Goal: Task Accomplishment & Management: Complete application form

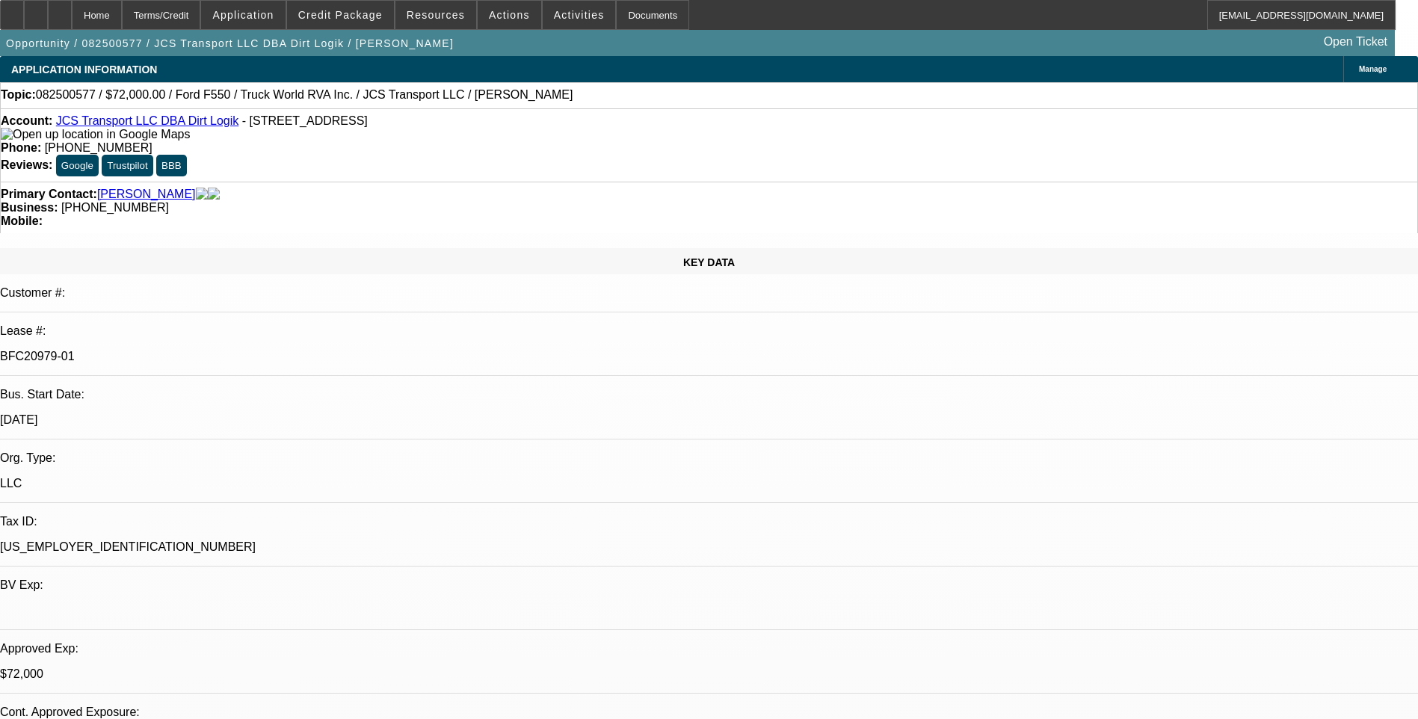
select select "0"
select select "6"
select select "0"
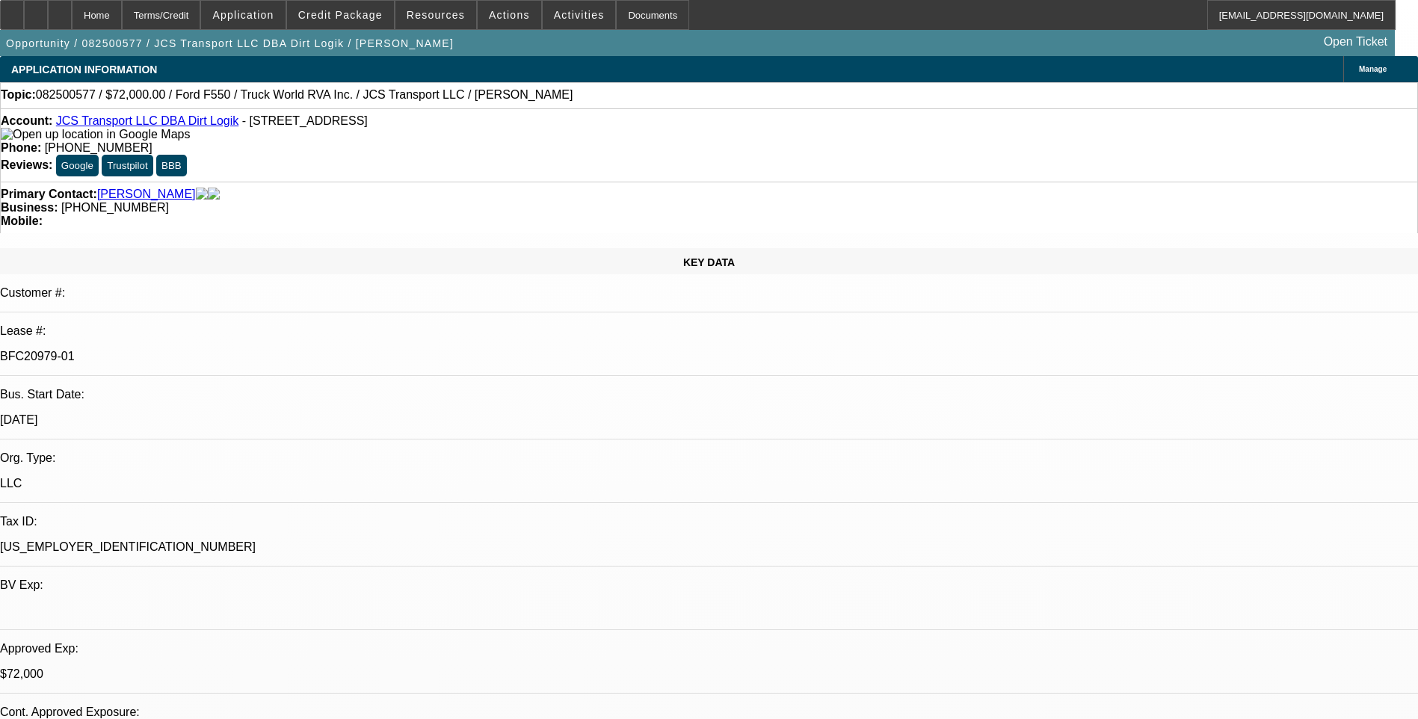
select select "0"
select select "6"
select select "0"
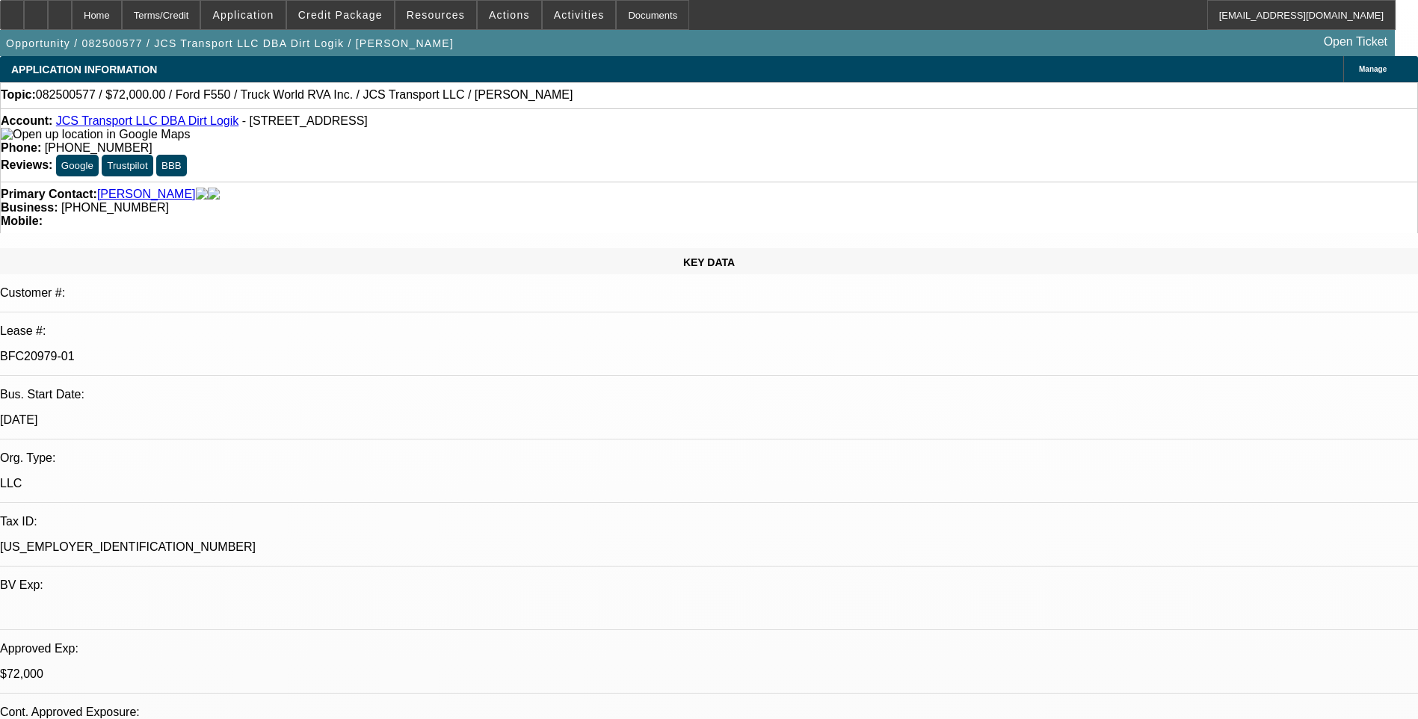
select select "0"
select select "6"
select select "0"
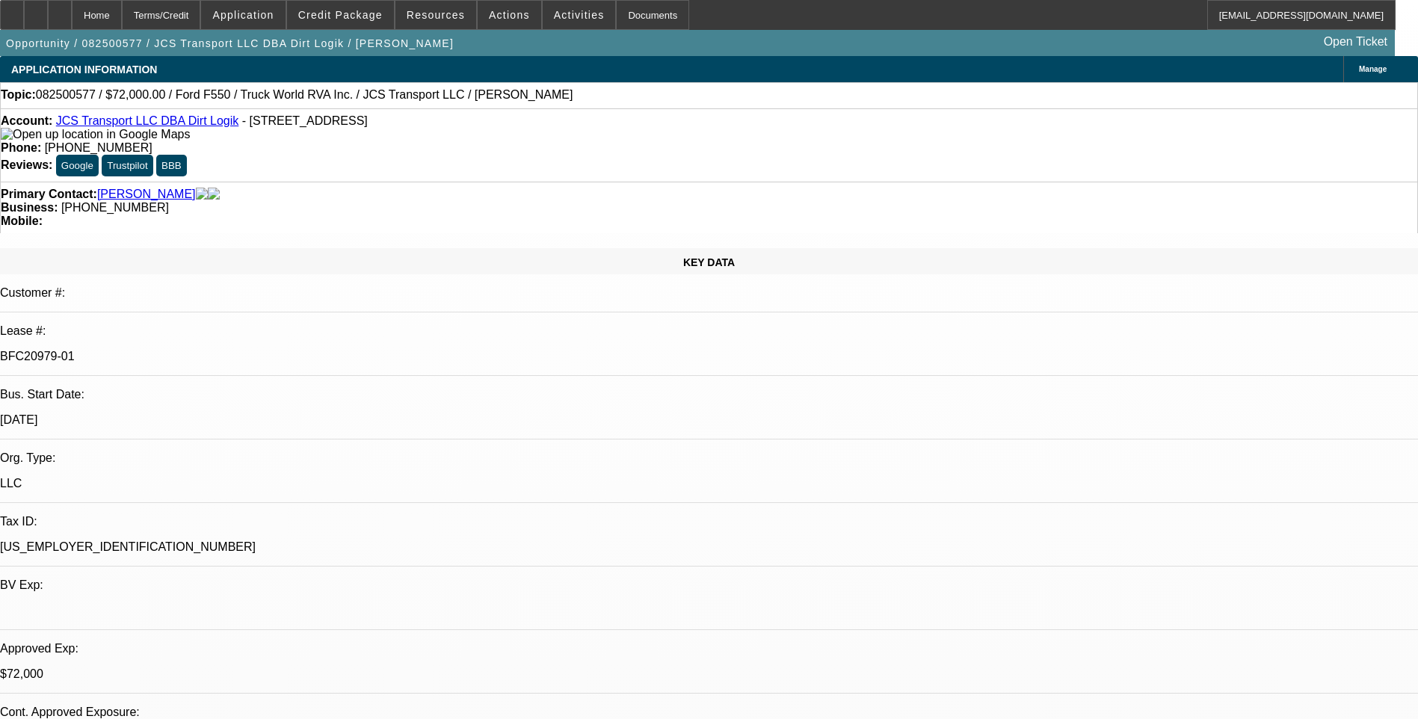
select select "6"
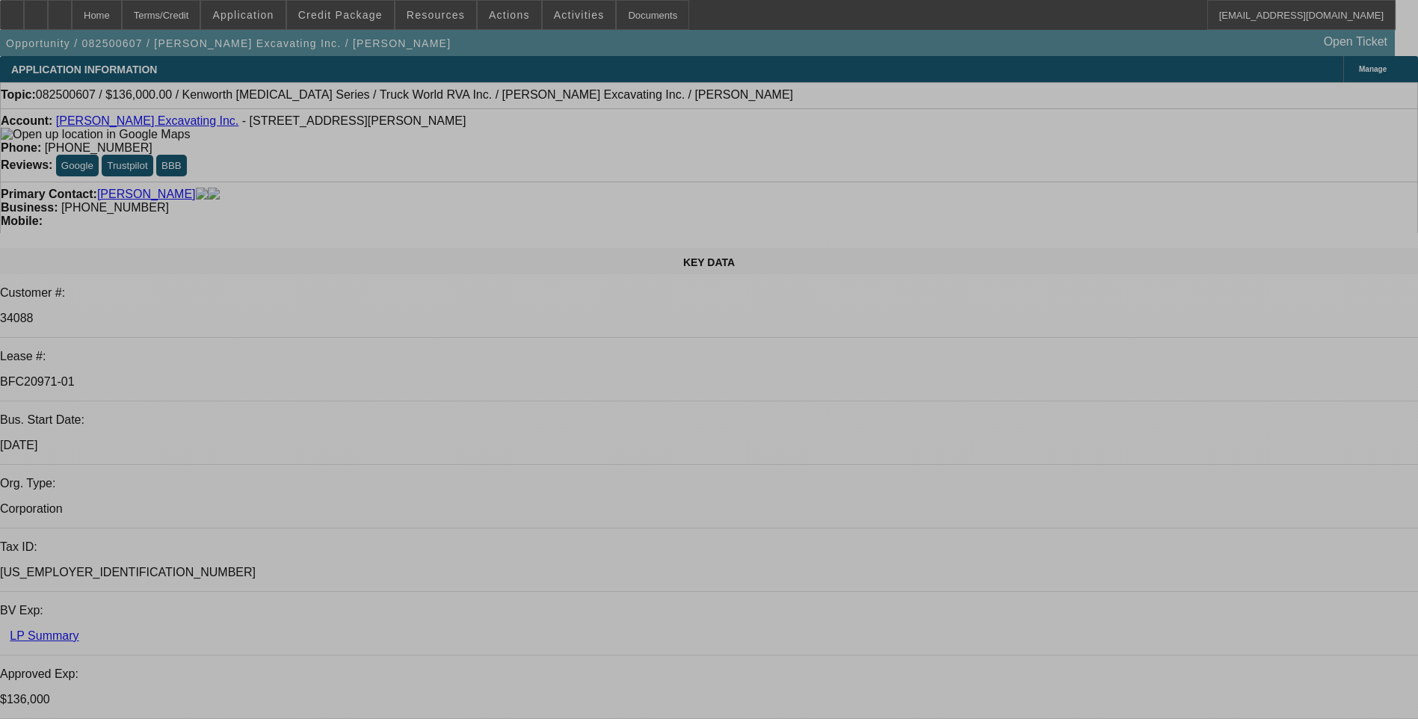
select select "0"
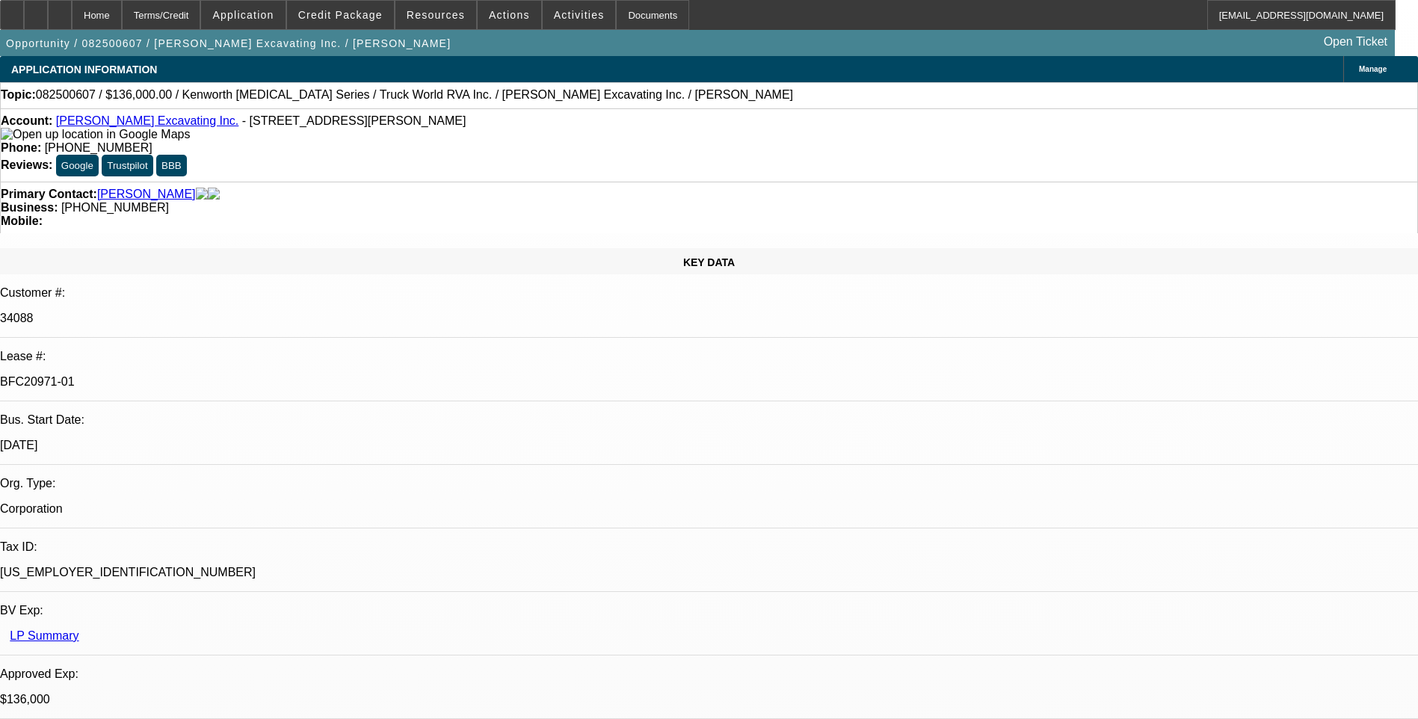
select select "0"
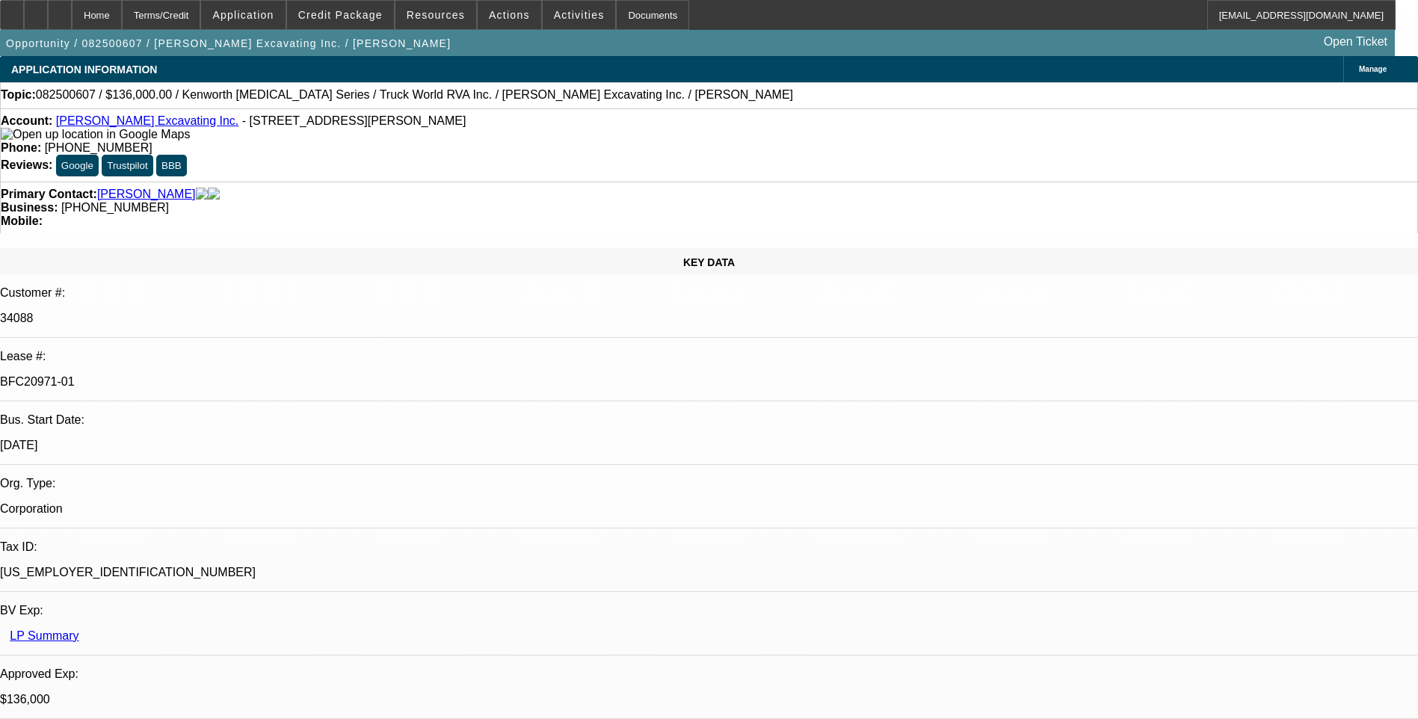
select select "0"
select select "1"
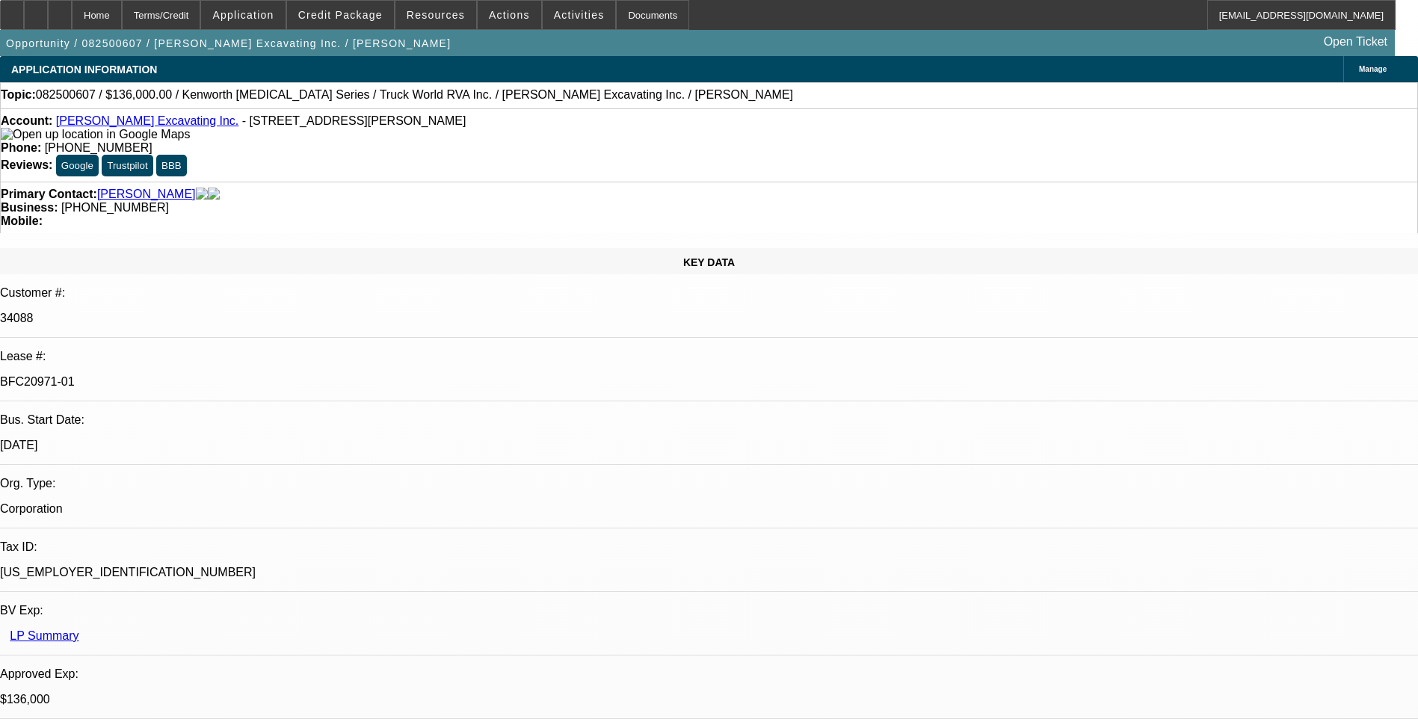
select select "6"
select select "1"
select select "6"
select select "1"
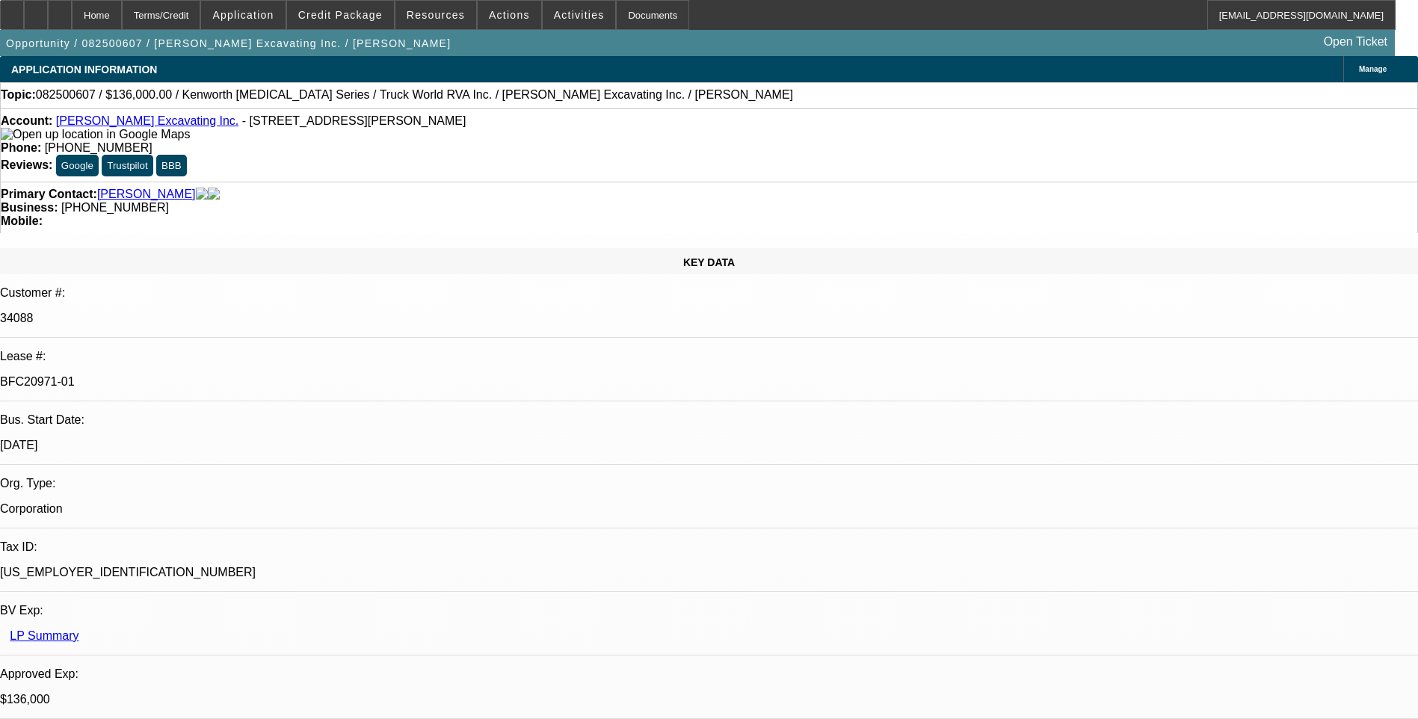
select select "1"
select select "6"
